Goal: Task Accomplishment & Management: Use online tool/utility

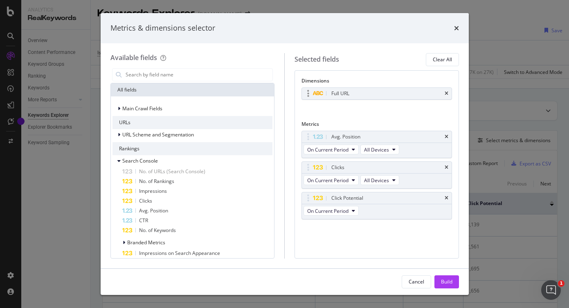
click at [359, 95] on div "Full URL" at bounding box center [386, 94] width 113 height 8
click at [315, 94] on icon "modal" at bounding box center [317, 93] width 11 height 5
click at [335, 94] on div "Full URL" at bounding box center [340, 94] width 18 height 8
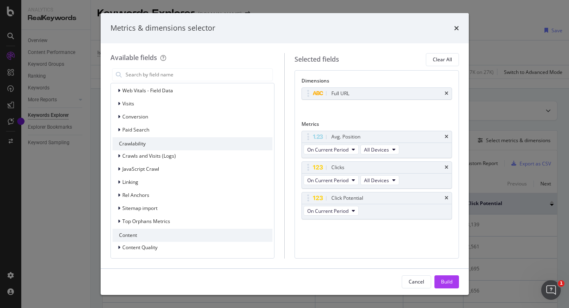
scroll to position [577, 0]
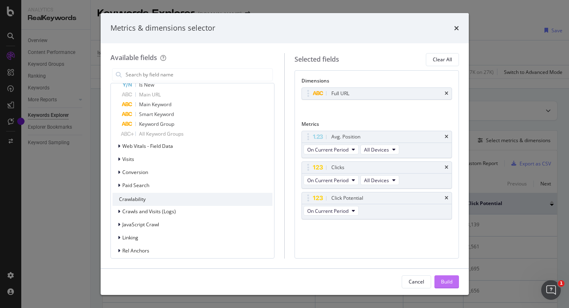
click at [442, 279] on div "Build" at bounding box center [446, 282] width 11 height 7
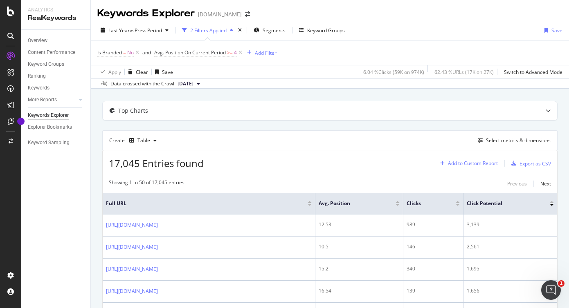
click at [472, 164] on div "Add to Custom Report" at bounding box center [473, 163] width 50 height 5
click at [438, 143] on div "Create Table Select metrics & dimensions" at bounding box center [329, 140] width 455 height 20
click at [492, 143] on div "Select metrics & dimensions" at bounding box center [518, 140] width 65 height 7
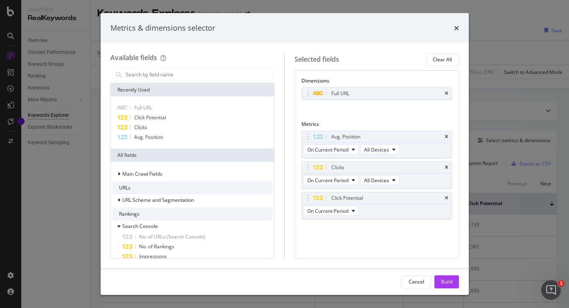
click at [461, 29] on div "Metrics & dimensions selector" at bounding box center [285, 28] width 368 height 30
click at [456, 29] on icon "times" at bounding box center [456, 28] width 5 height 7
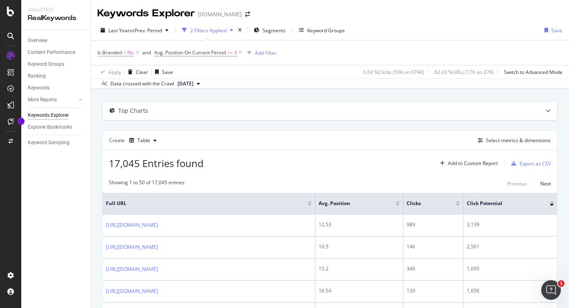
click at [221, 107] on div "Top Charts" at bounding box center [314, 111] width 422 height 8
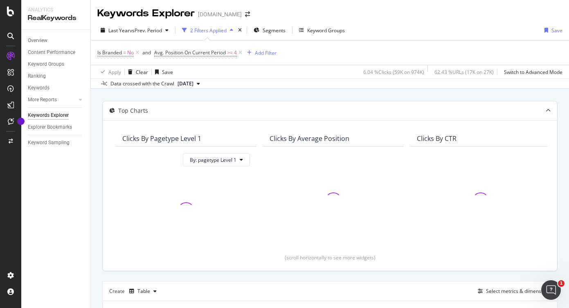
click at [221, 107] on div "Top Charts" at bounding box center [314, 111] width 422 height 8
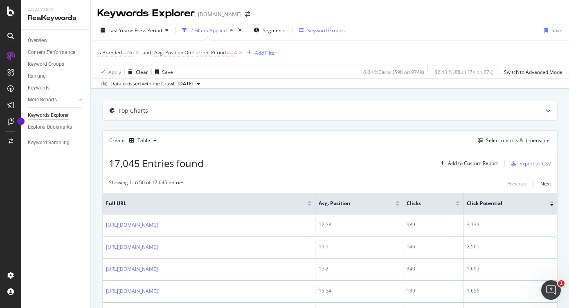
click at [310, 25] on div "Keyword Groups" at bounding box center [322, 30] width 46 height 12
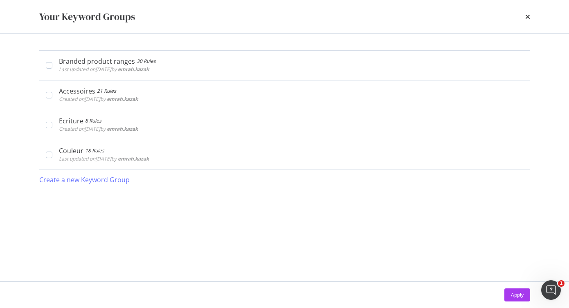
click at [524, 10] on div "Your Keyword Groups" at bounding box center [284, 17] width 491 height 14
click at [525, 16] on icon "times" at bounding box center [527, 16] width 5 height 7
